Goal: Complete application form

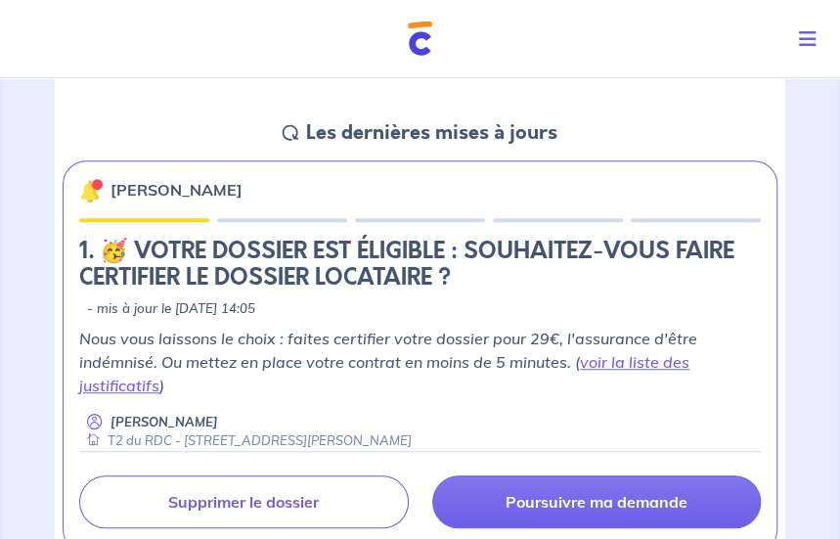
scroll to position [293, 0]
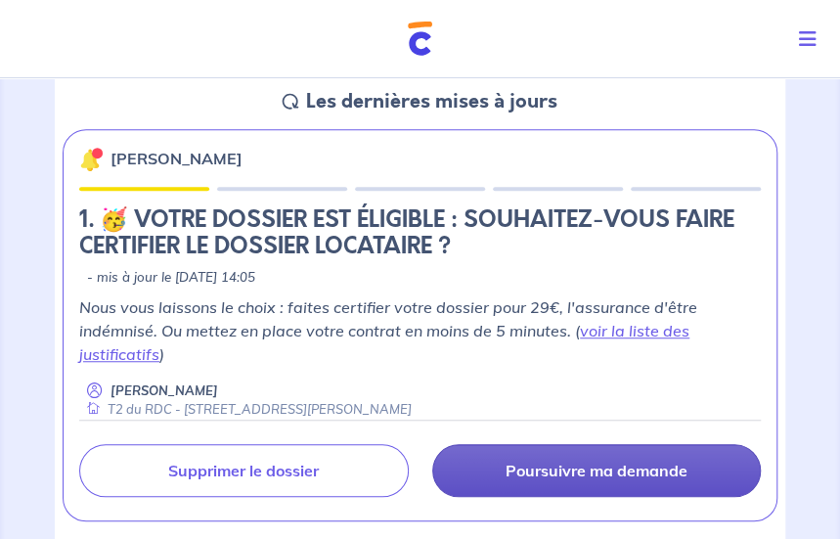
click at [576, 478] on p "Poursuivre ma demande" at bounding box center [596, 470] width 182 height 20
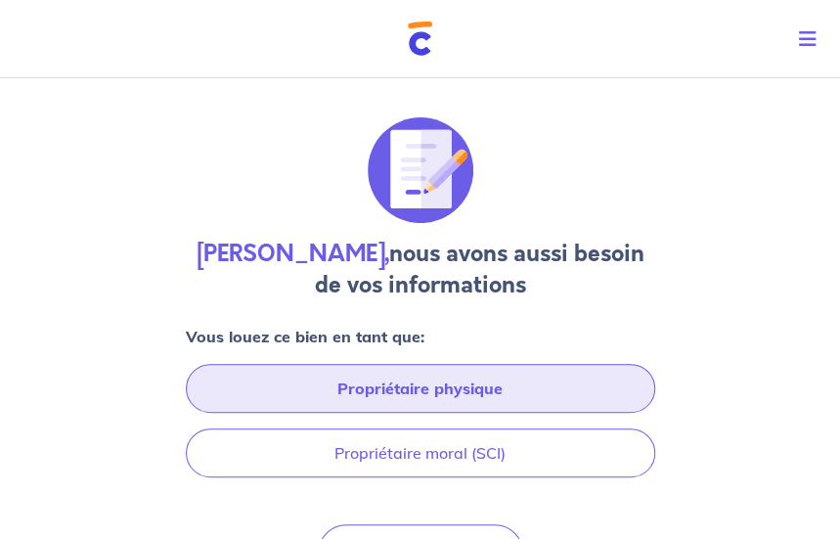
click at [422, 391] on button "Propriétaire physique" at bounding box center [420, 388] width 469 height 49
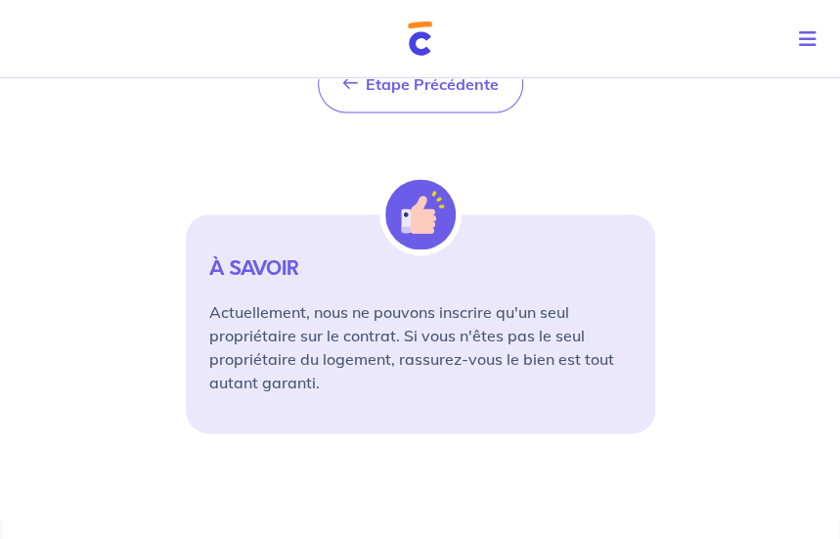
scroll to position [652, 0]
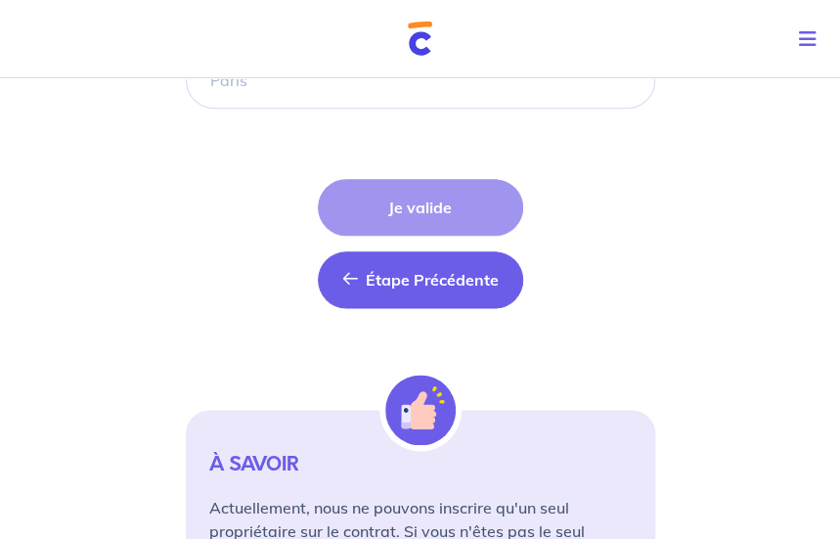
click at [350, 264] on button "Étape Précédente Précédent" at bounding box center [420, 279] width 205 height 57
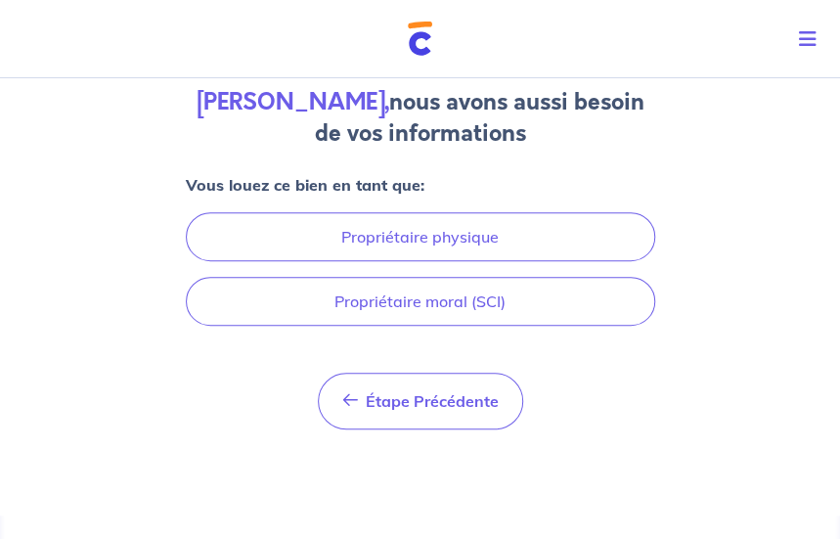
scroll to position [149, 0]
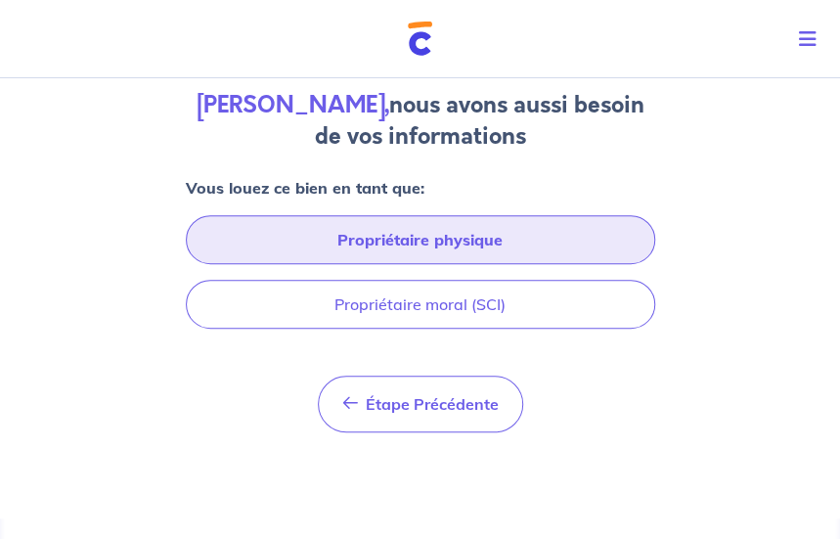
click at [260, 232] on button "Propriétaire physique" at bounding box center [420, 239] width 469 height 49
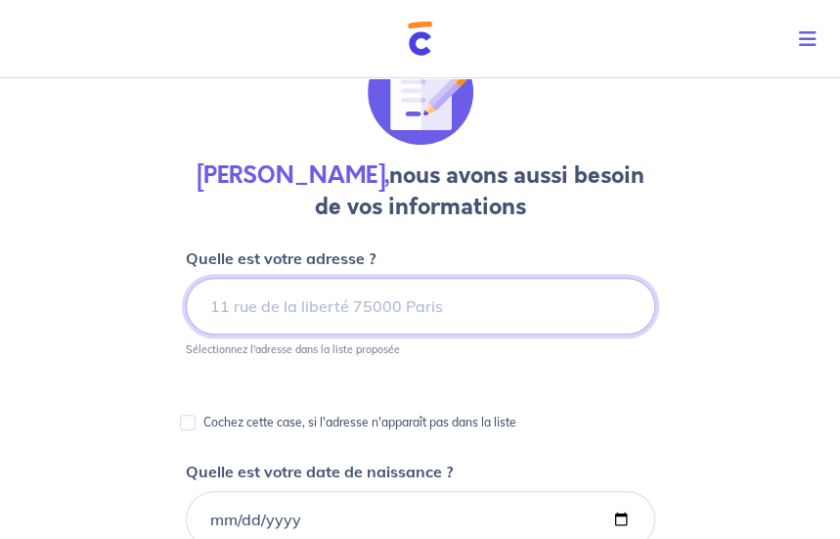
scroll to position [51, 0]
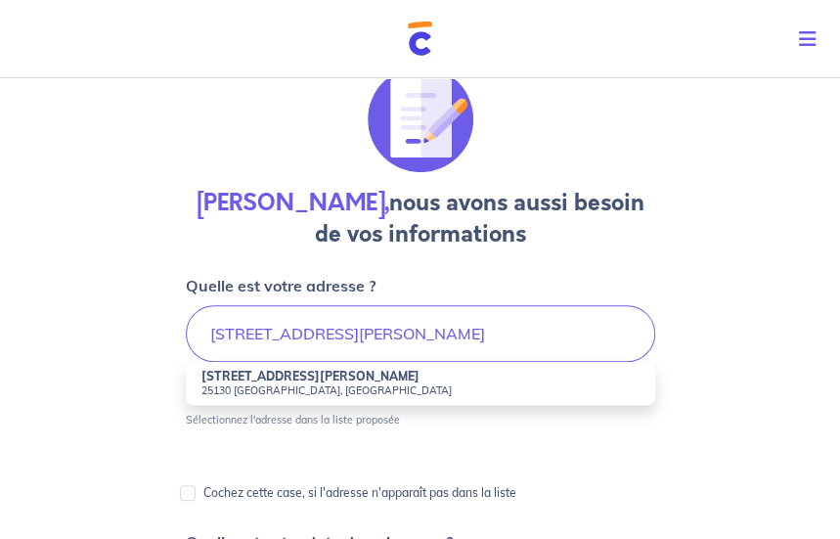
click at [319, 378] on strong "[STREET_ADDRESS][PERSON_NAME]" at bounding box center [310, 375] width 218 height 15
type input "[STREET_ADDRESS][PERSON_NAME]"
